Goal: Task Accomplishment & Management: Manage account settings

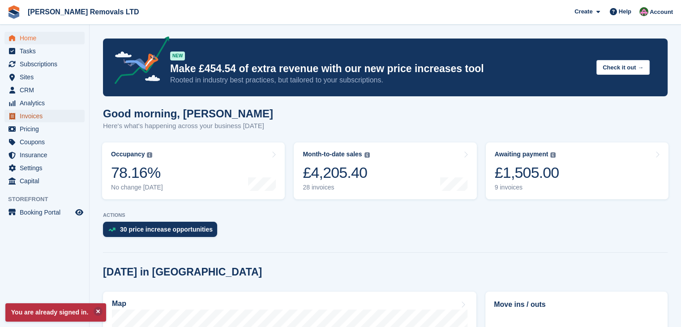
click at [32, 116] on span "Invoices" at bounding box center [47, 116] width 54 height 13
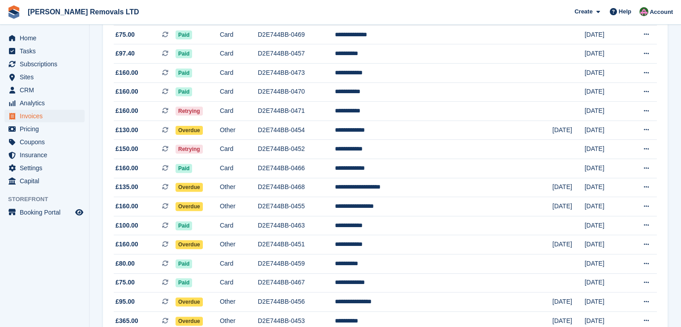
scroll to position [269, 0]
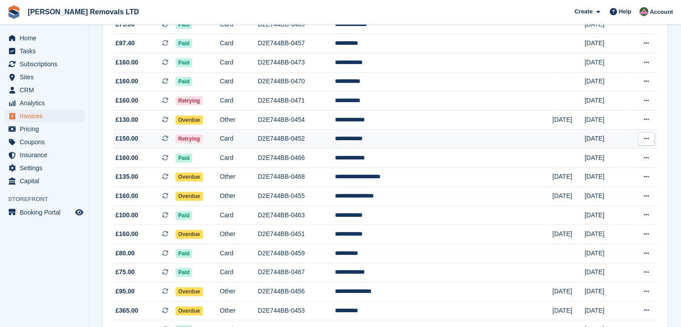
click at [324, 141] on td "D2E744BB-0452" at bounding box center [296, 138] width 77 height 19
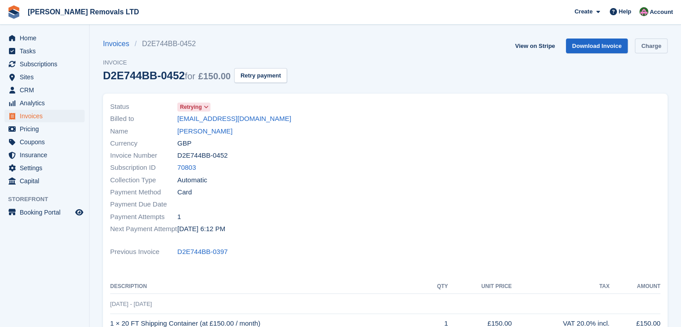
click at [649, 49] on link "Charge" at bounding box center [651, 46] width 33 height 15
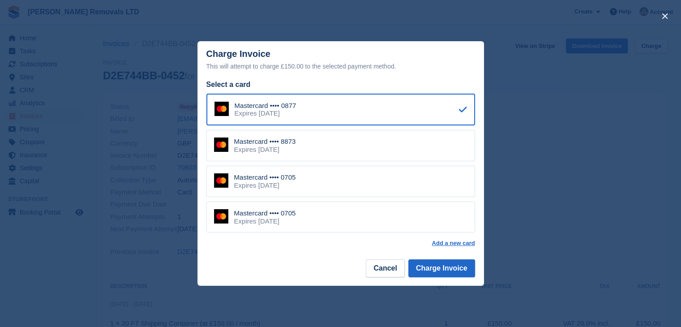
click at [360, 216] on div "Mastercard •••• 0705 Expires April 2030" at bounding box center [341, 217] width 269 height 31
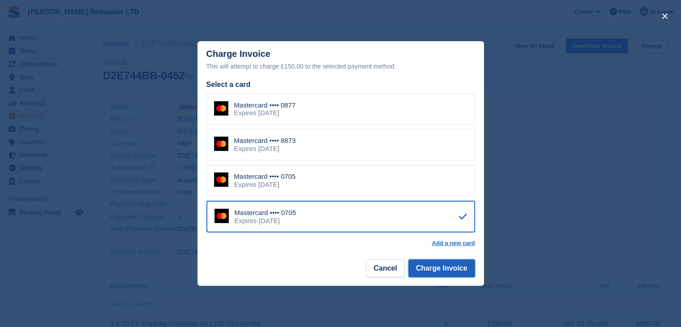
click at [438, 265] on button "Charge Invoice" at bounding box center [442, 268] width 67 height 18
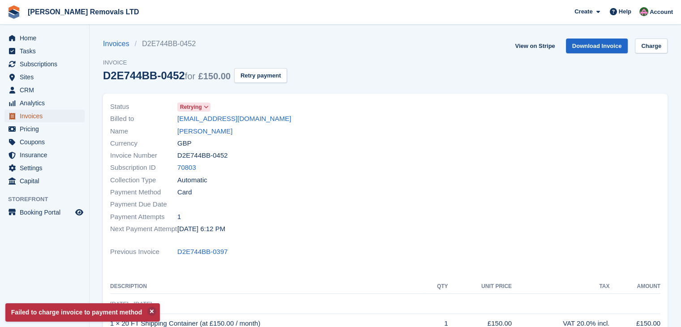
click at [22, 117] on span "Invoices" at bounding box center [47, 116] width 54 height 13
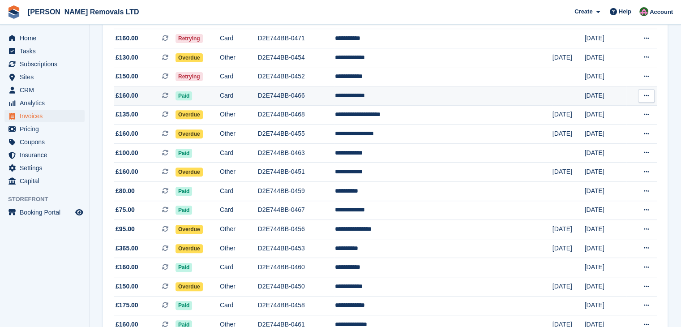
scroll to position [403, 0]
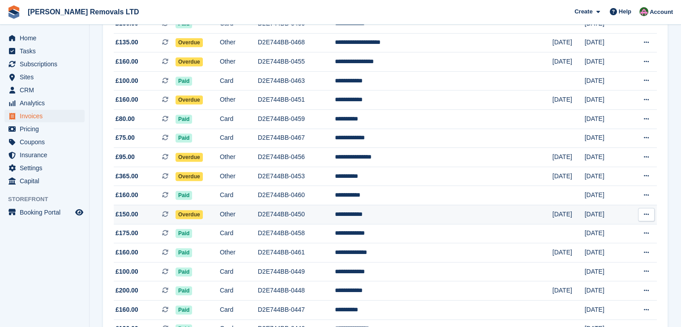
click at [335, 216] on td "D2E744BB-0450" at bounding box center [296, 214] width 77 height 19
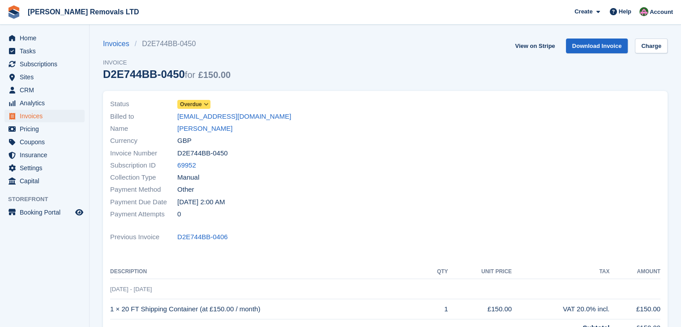
drag, startPoint x: 179, startPoint y: 72, endPoint x: 103, endPoint y: 77, distance: 76.8
click at [103, 77] on div "D2E744BB-0450 for £150.00" at bounding box center [167, 74] width 128 height 12
copy div "D2E744BB-0450"
click at [205, 103] on icon at bounding box center [206, 104] width 5 height 5
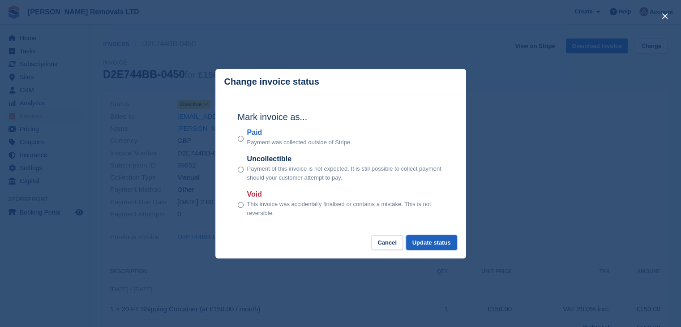
click at [444, 243] on button "Update status" at bounding box center [431, 242] width 51 height 15
